Goal: Information Seeking & Learning: Learn about a topic

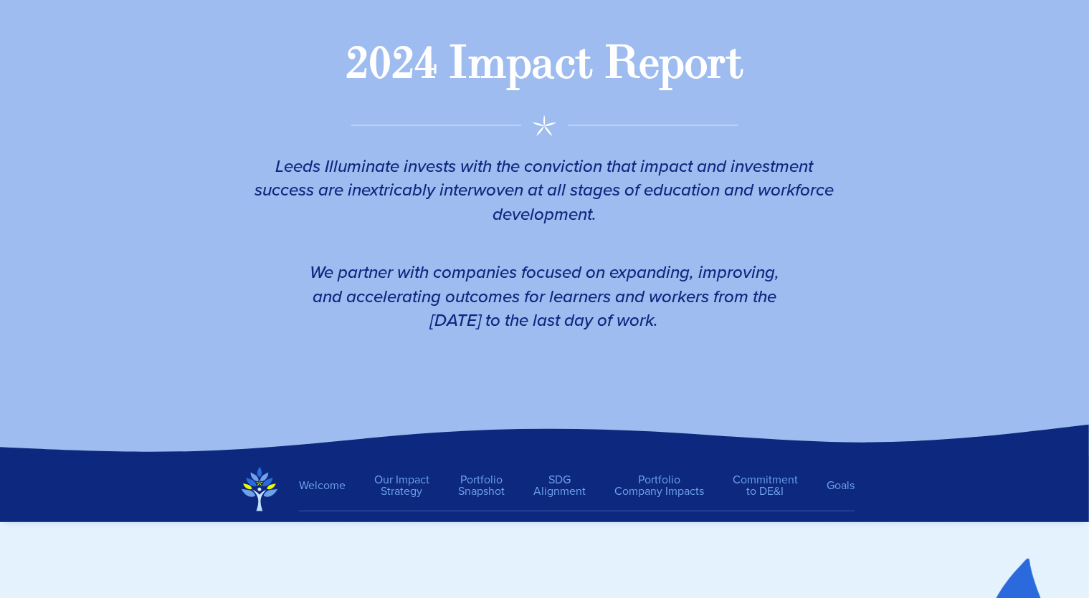
scroll to position [315, 0]
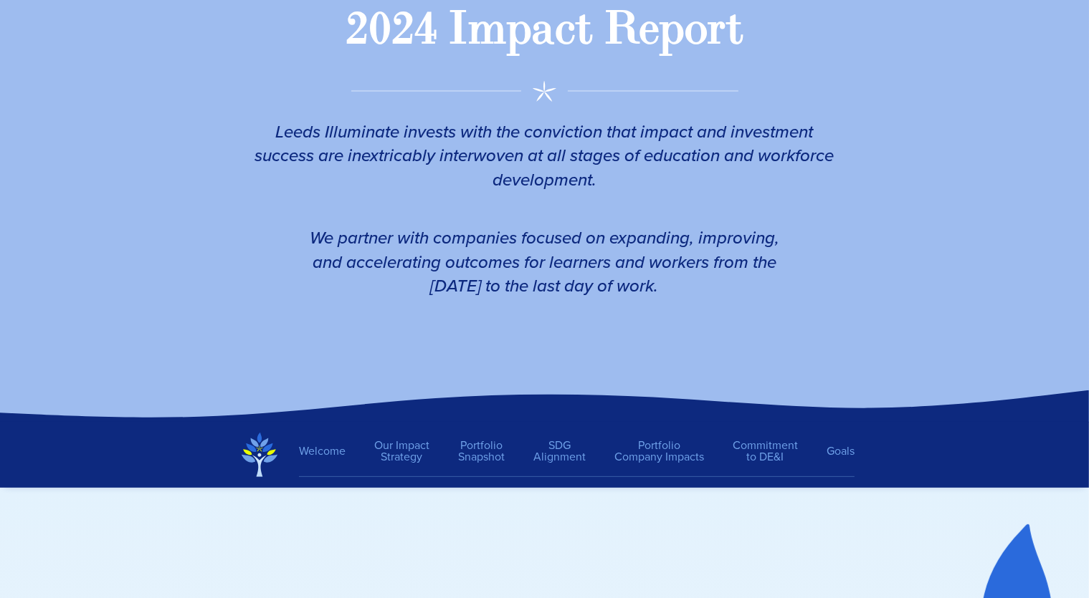
drag, startPoint x: 700, startPoint y: 300, endPoint x: 311, endPoint y: 248, distance: 392.5
click at [311, 248] on em "We partner with companies focused on expanding, improving, and accelerating out…" at bounding box center [544, 262] width 469 height 74
copy em "We partner with companies focused on expanding, improving, and accelerating out…"
click at [314, 209] on span "Leeds Illuminate invests with the conviction that impact and investment success…" at bounding box center [544, 156] width 593 height 107
drag, startPoint x: 623, startPoint y: 274, endPoint x: 403, endPoint y: 138, distance: 259.1
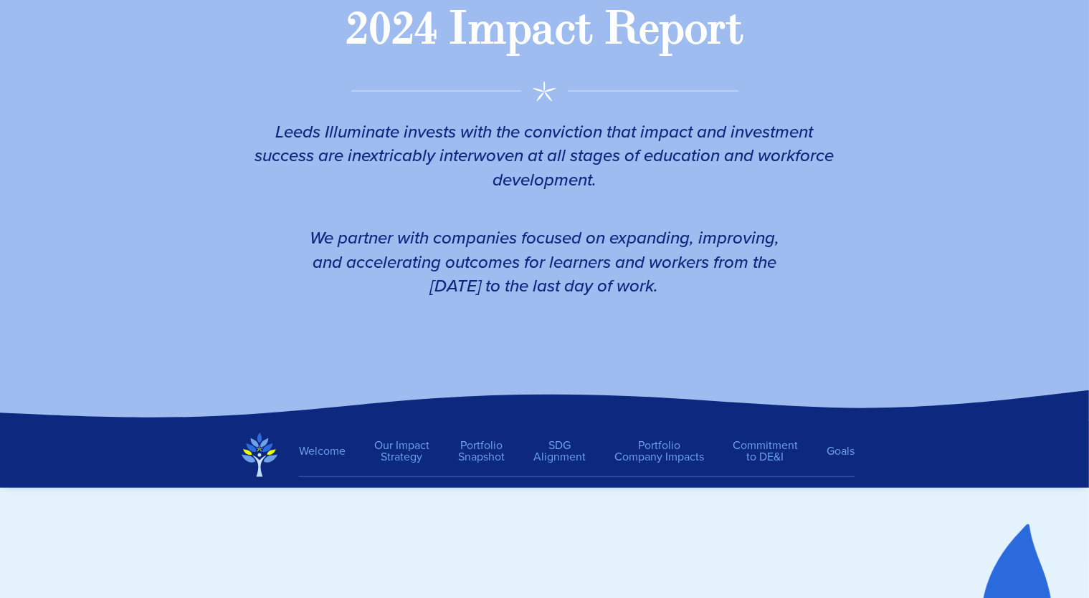
click at [403, 138] on div "Leeds Illuminate invests with the conviction that impact and investment success…" at bounding box center [544, 208] width 616 height 257
copy div "invests with the conviction that impact and investment success are inextricably…"
click at [497, 451] on link "Portfolio Snapshot" at bounding box center [481, 451] width 75 height 37
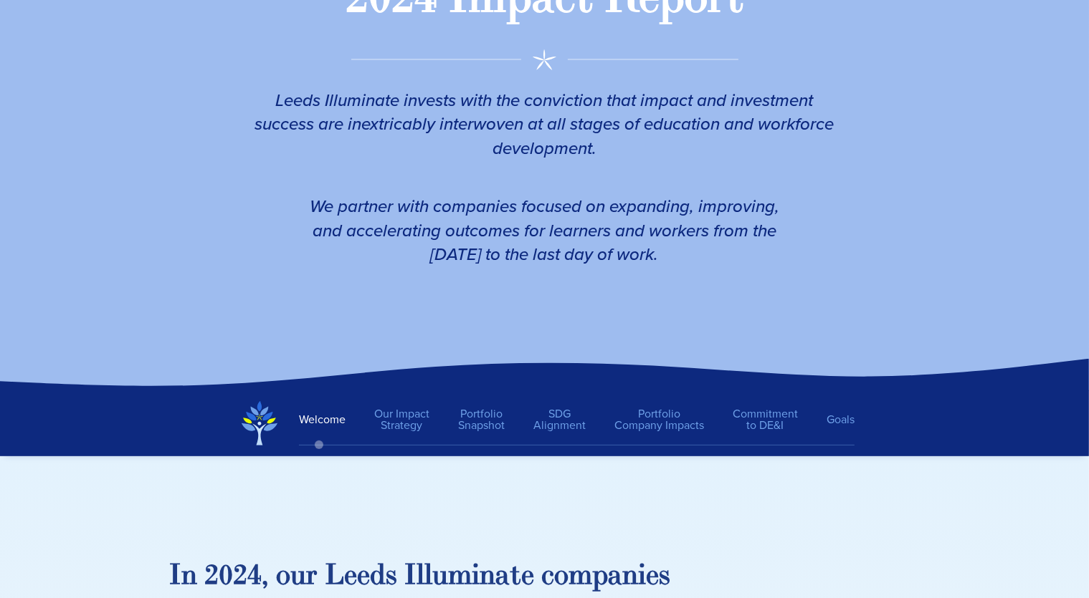
scroll to position [260, 0]
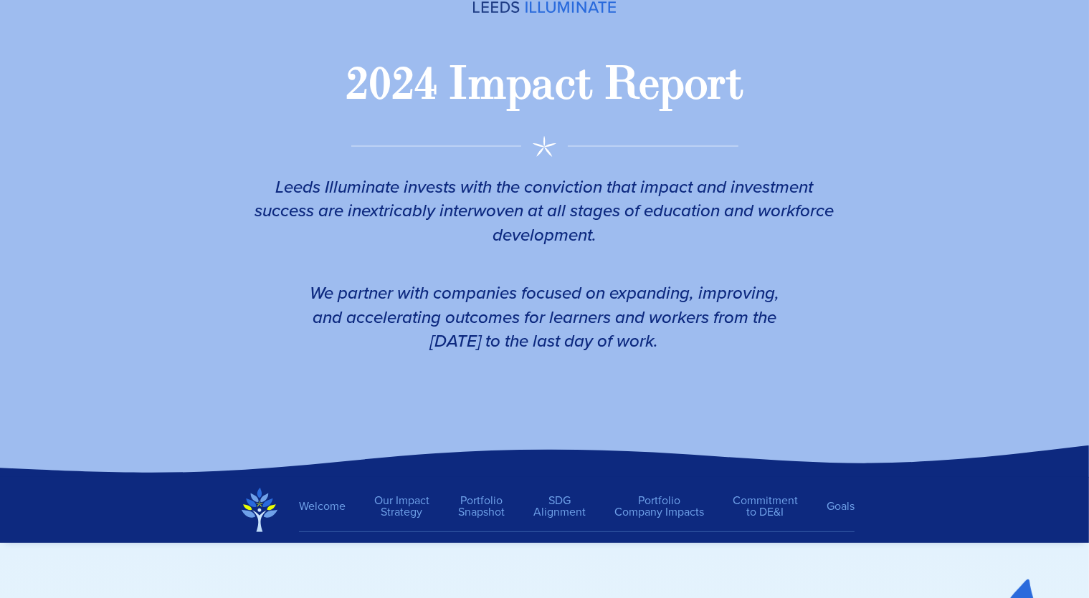
click at [262, 504] on img at bounding box center [260, 510] width 36 height 44
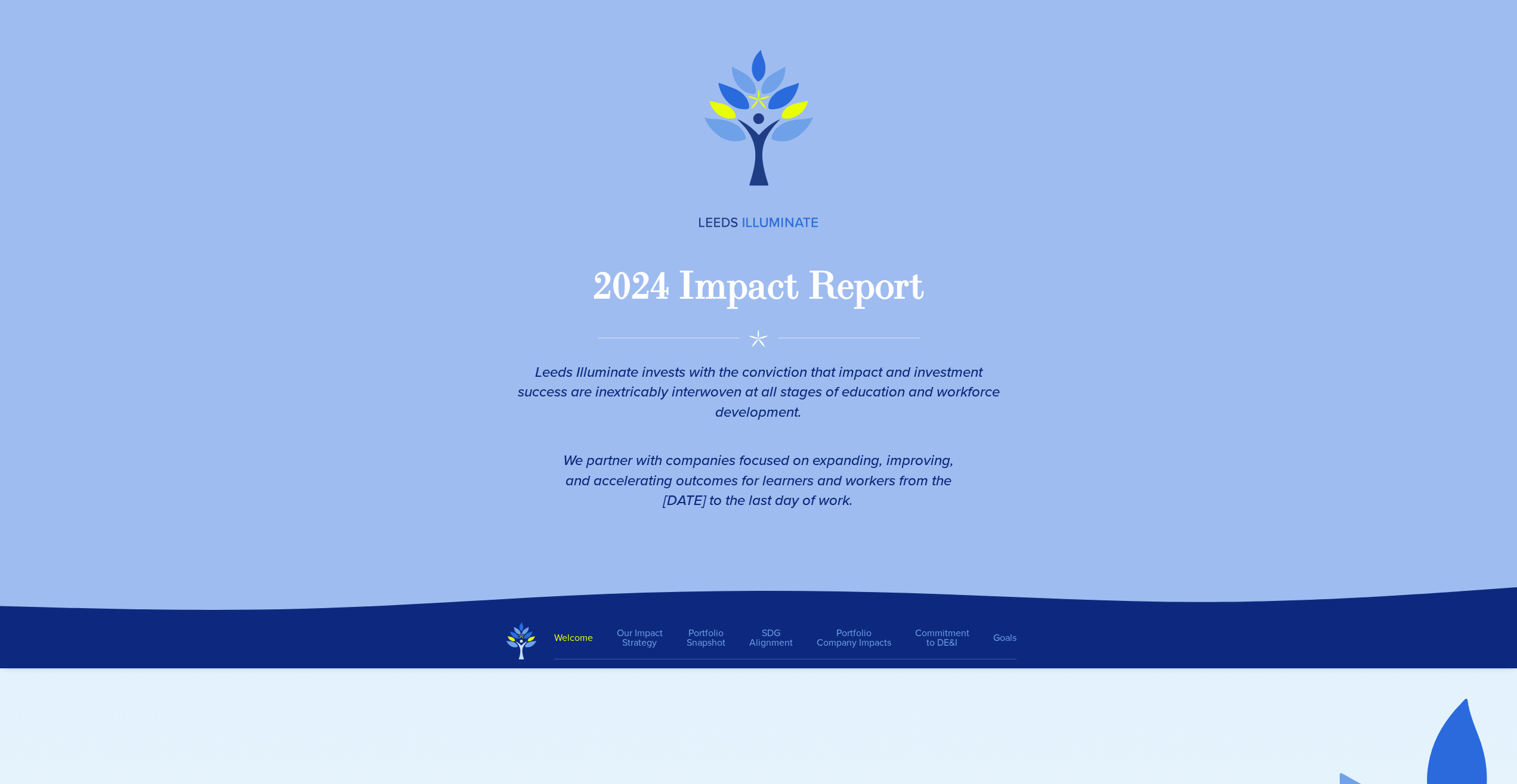
click at [604, 498] on link "Welcome" at bounding box center [579, 638] width 51 height 22
click at [639, 498] on link "Our Impact Strategy" at bounding box center [640, 638] width 70 height 31
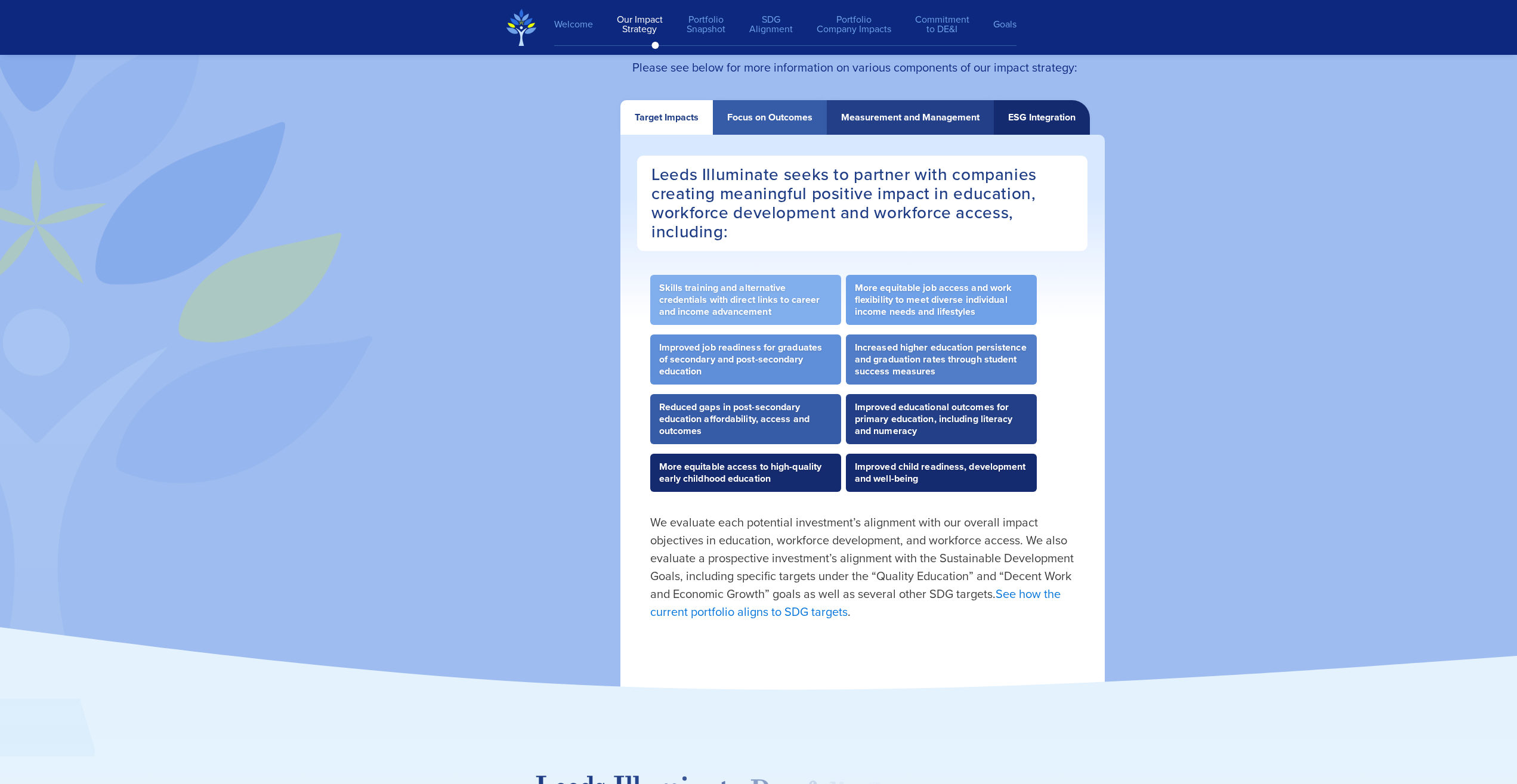
scroll to position [2146, 0]
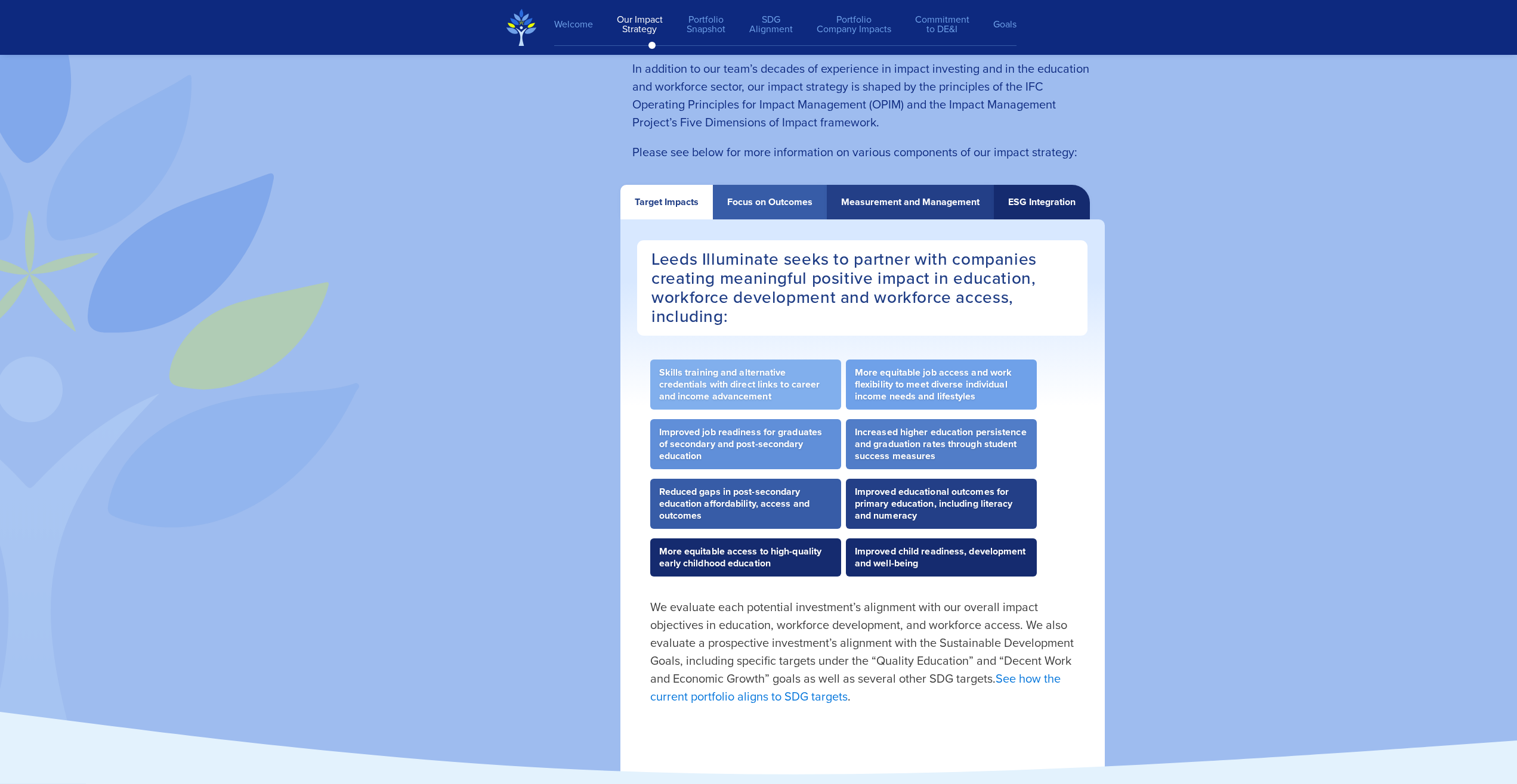
click at [753, 196] on div "Focus on Outcomes" at bounding box center [769, 202] width 114 height 35
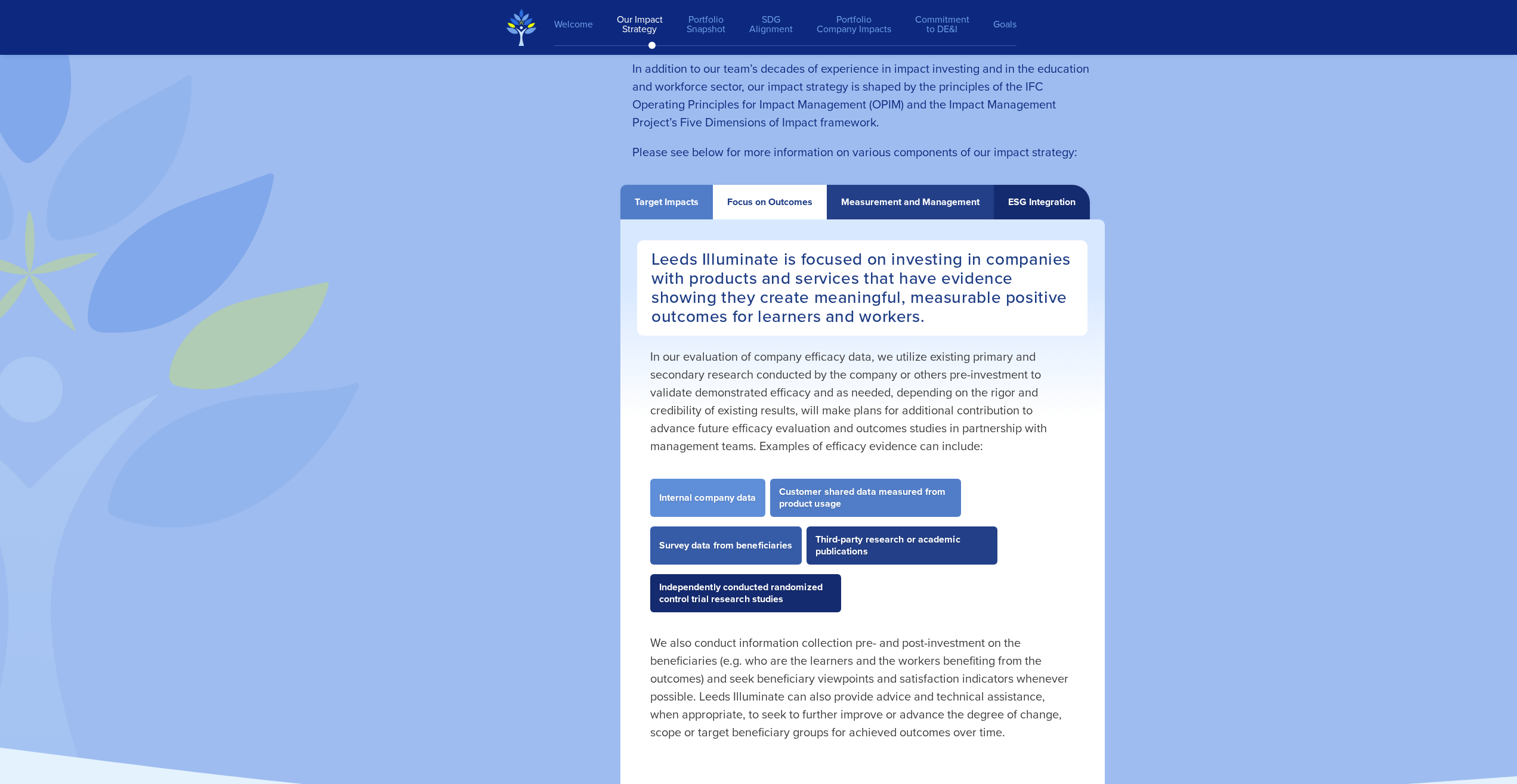
click at [673, 207] on div "Target Impacts" at bounding box center [667, 201] width 64 height 11
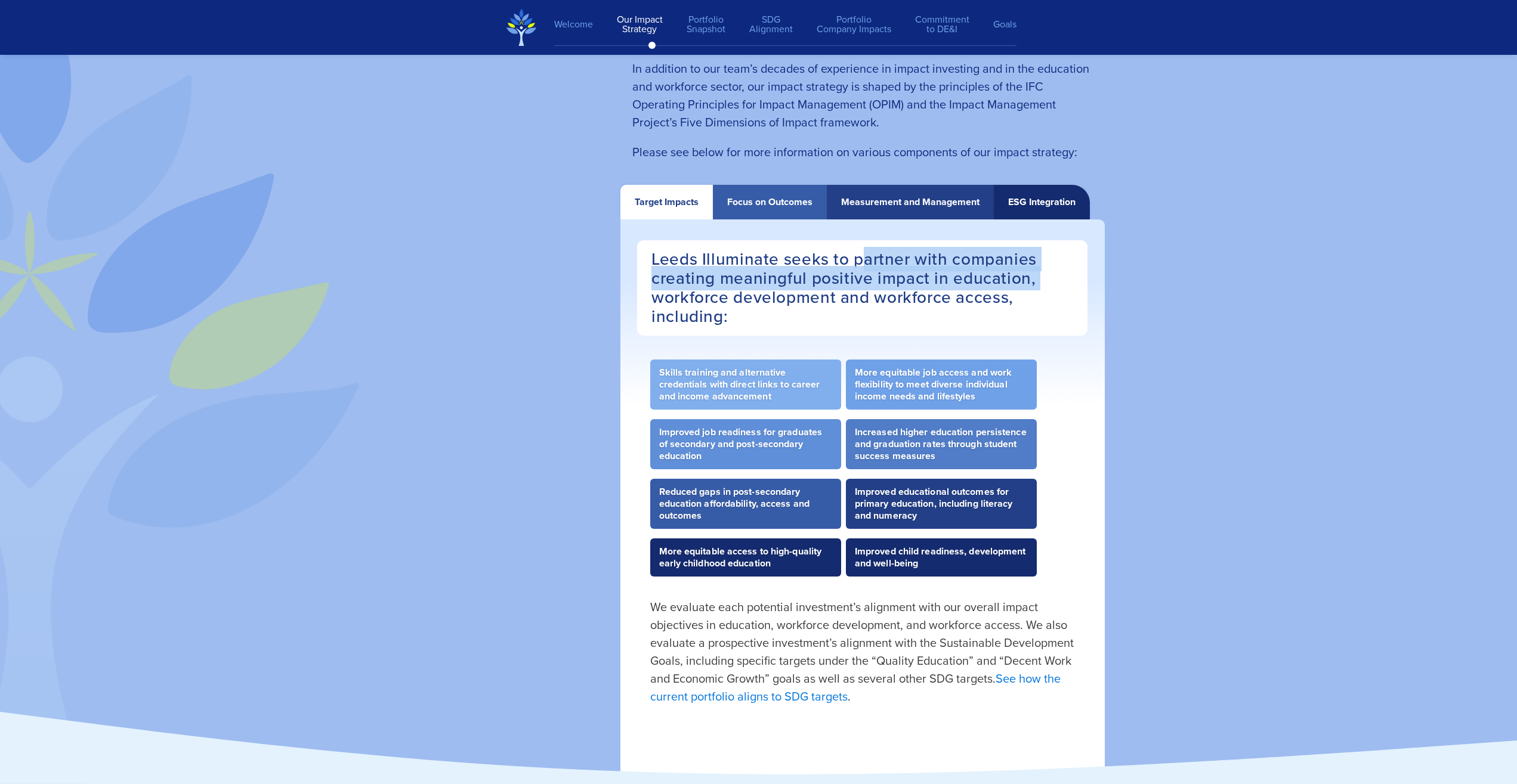
drag, startPoint x: 858, startPoint y: 265, endPoint x: 1050, endPoint y: 285, distance: 193.0
click at [906, 285] on h3 "Leeds Illuminate seeks to partner with companies creating meaningful positive i…" at bounding box center [862, 288] width 450 height 96
copy h3 "artner with companies creating meaningful positive impact in education,"
